Goal: Task Accomplishment & Management: Complete application form

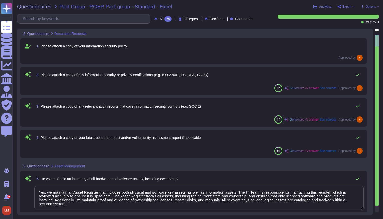
type textarea "Yes, we maintain an Asset Register that includes both physical and software key…"
type textarea "Yes, we have established, documented, approved, communicated, enforced, evaluat…"
type textarea "Yes, we maintain data flow documentation that identifies what data is processed…"
click at [344, 6] on span "Export" at bounding box center [346, 6] width 9 height 3
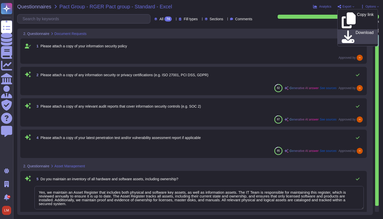
click at [344, 30] on icon at bounding box center [348, 36] width 13 height 13
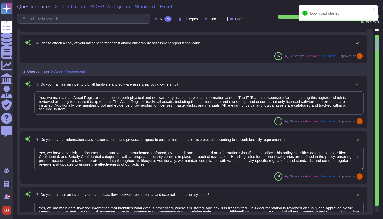
type textarea "Yes, we have established and communicated a comprehensive Information Security …"
type textarea "Yes, we have an information security policy exception process that includes for…"
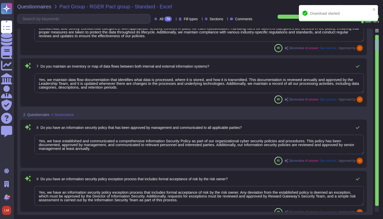
scroll to position [281, 0]
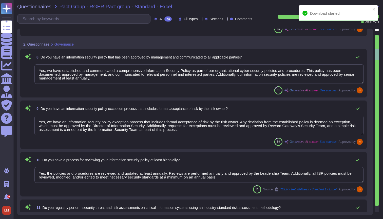
type textarea "Yes, the policies and procedures are reviewed and updated at least annually. Re…"
type textarea "Yes, we conduct regular cybersecurity risk assessments to identify and address …"
type textarea "Yes, we have designated individuals at the manager level responsible for inform…"
type textarea "Yes, we have a process in place to monitor changes to laws and regulations and …"
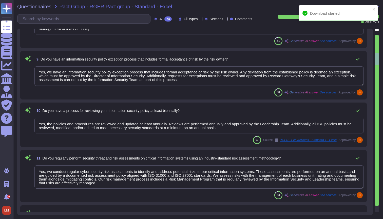
type textarea "Yes, we perform security assessments on potential suppliers prior to entering i…"
type textarea "Yes, our agreements with suppliers include appropriate measures designed to mee…"
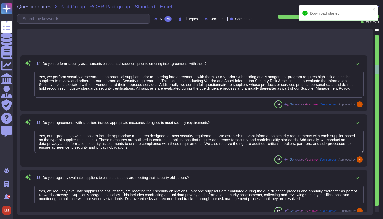
type textarea "Yes, we regularly evaluate suppliers to ensure they are meeting their security …"
type textarea "Access changes require evaluation and approval by the manager or applicable app…"
type textarea "Yes, all access to information systems can be traced to unique individuals. The…"
type textarea "Access rights to information systems are regularly reviewed for appropriateness…"
type textarea "Access rights to information systems are automatically revoked by the end of th…"
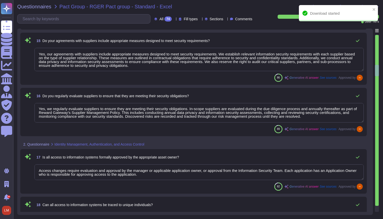
scroll to position [0, 0]
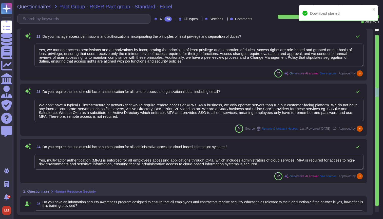
type textarea "Training is provided...."
type textarea "Yes, we conduct regular phishing simulation tests of our employees. This is par…"
type textarea "Yes, we conduct appropriate background checks on all new employees, contractors…"
type textarea "All employment contracts include a confidentiality clause that covers all 'Conf…"
type textarea "All data classified as 'Confidential' must be encrypted when written on removab…"
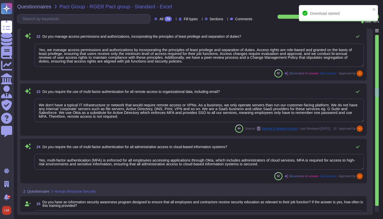
type textarea "Yes, we require that all media containing organizational data, including hardco…"
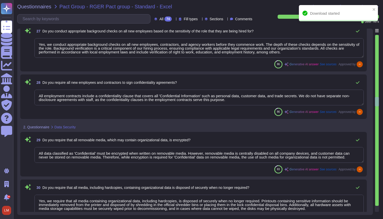
type textarea "Yes, our organization has implemented automated Data Loss Prevention (DLP) tool…"
type textarea "Yes, all laptops have full disk encryption applied. Specifically, laptops are e…"
type textarea "Yes, all databases are encrypted at rest using AES256. Additionally, the main d…"
type textarea "Yes, information security requirements are specified and implemented for all ne…"
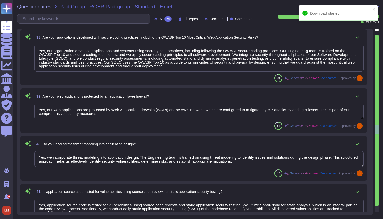
type textarea "Yes, our organization develops applications and systems using security best pra…"
type textarea "Yes, our web applications are protected by Web Application Firewalls (WAFs) on …"
type textarea "Yes, we incorporate threat modeling into application design. The Engineering te…"
type textarea "Yes, application source code is tested for vulnerabilities using source code re…"
type textarea "Yes, new information systems are scanned for vulnerabilities prior to deploymen…"
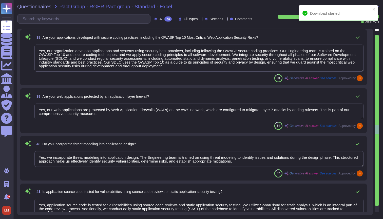
type textarea "Yes, we monitor and restrict the installation of unauthorized software. Our org…"
type textarea "Yes, physical security perimeter controls are implemented to safeguard sensitiv…"
type textarea "Yes, all visitors are appropriately identified, logged, and escorted while in s…"
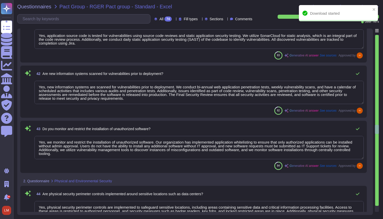
scroll to position [2028, 0]
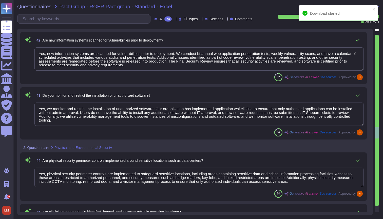
type textarea "Yes, there is a defined security baseline to govern the configuration of all cr…"
type textarea "Yes, we utilize automated vulnerability management tools to verify that endpoin…"
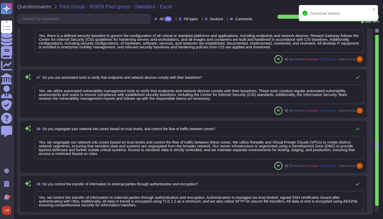
scroll to position [2331, 0]
type textarea "Yes, we segregate our network into zones based on trust levels and control the …"
type textarea "Yes, we control the transfer of information to external parties through authent…"
type textarea "Yes, all changes to information systems, including applications, databases, con…"
type textarea "Yes, all information systems connected to the Reward Gateway network are requir…"
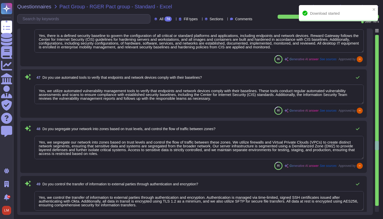
type textarea "Yes, we have a comprehensive backup and recovery process designed to ensure tha…"
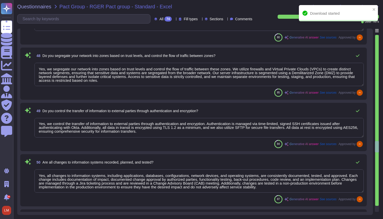
scroll to position [1, 0]
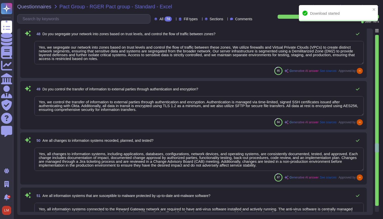
type textarea "Yes, we segregate wireless network access for guest access from our production …"
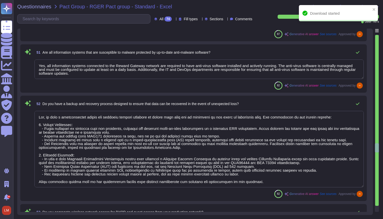
scroll to position [2543, 0]
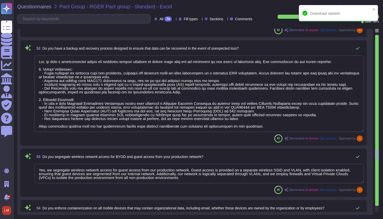
type textarea "No Personal Data is stored on workstations. Further detail is set out in our Ac…"
type textarea "Yes, our organization has the capability to delete all company data from mobile…"
type textarea "Yes, we monitor external sources for newly identified vulnerabilities and patch…"
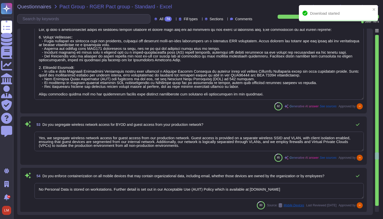
type textarea "Yes, we evaluate, test, and apply information system patches in a timely fashio…"
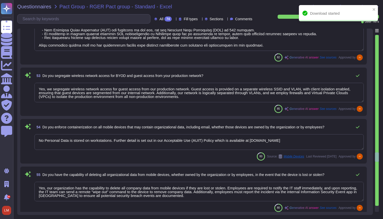
type textarea "Yes, security event logging requirements have been established, documented, and…"
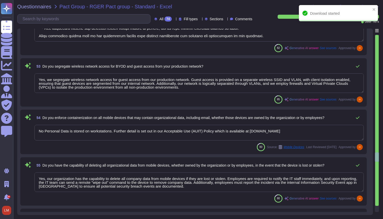
scroll to position [2631, 0]
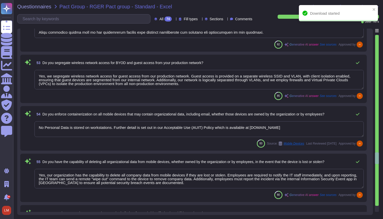
click at [291, 3] on div "Questionnaires Pact Group - RGER Pact group - Standard - Excel Analytics Export…" at bounding box center [198, 109] width 370 height 219
